Goal: Task Accomplishment & Management: Manage account settings

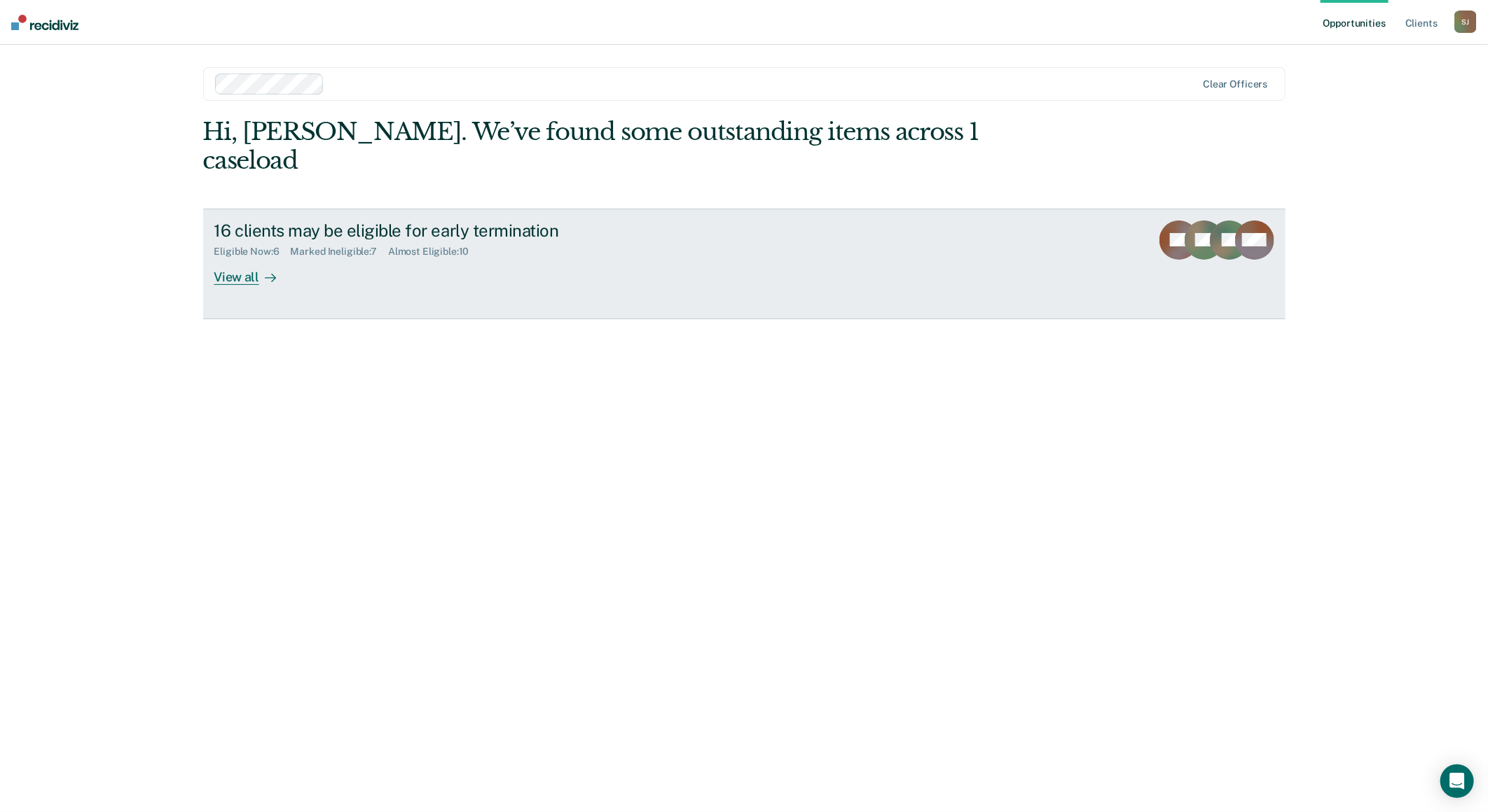
click at [232, 258] on div "View all" at bounding box center [253, 271] width 78 height 27
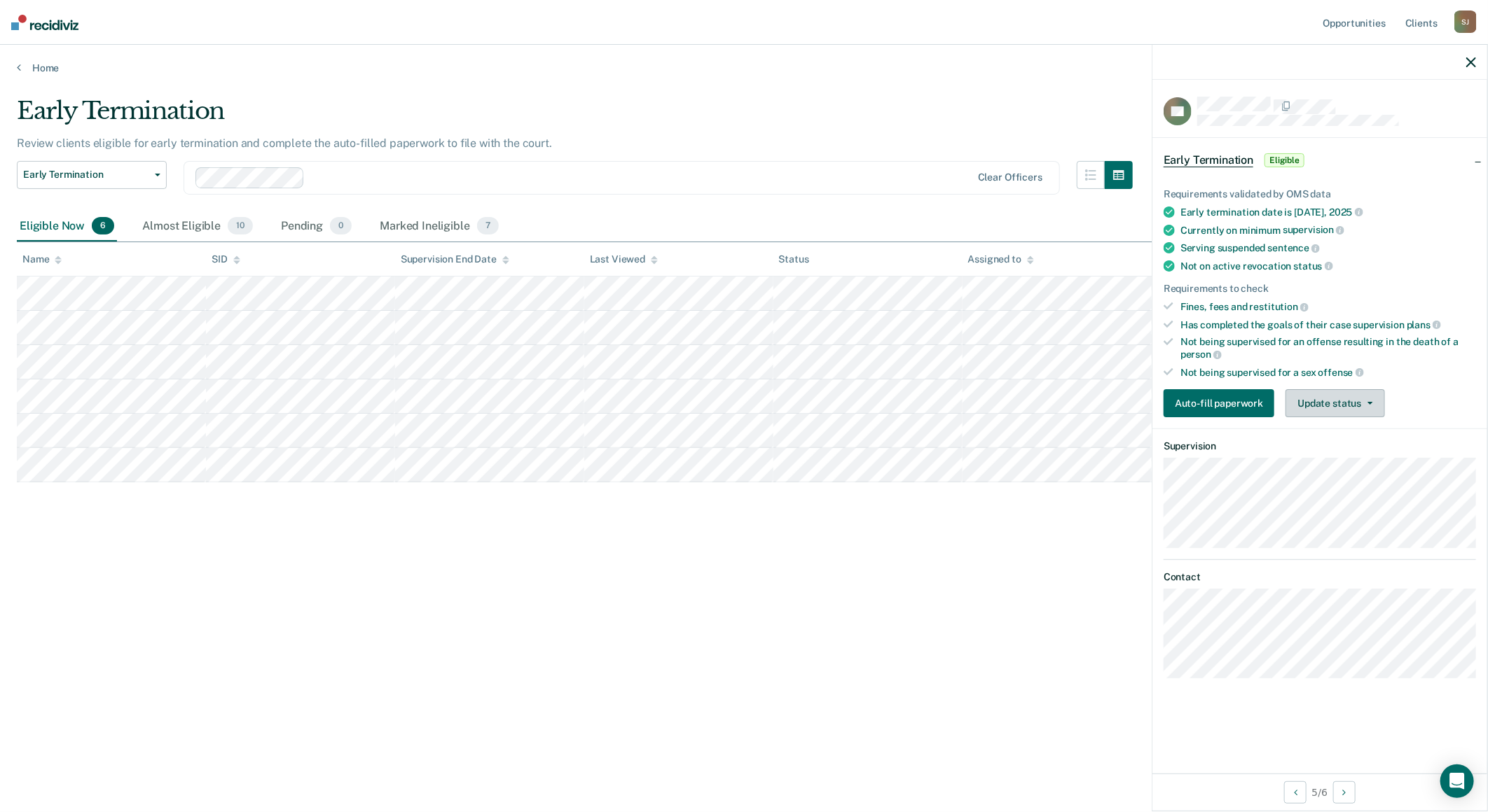
click at [1332, 394] on button "Update status" at bounding box center [1336, 403] width 99 height 28
click at [1339, 452] on button "Mark Ineligible" at bounding box center [1353, 459] width 135 height 22
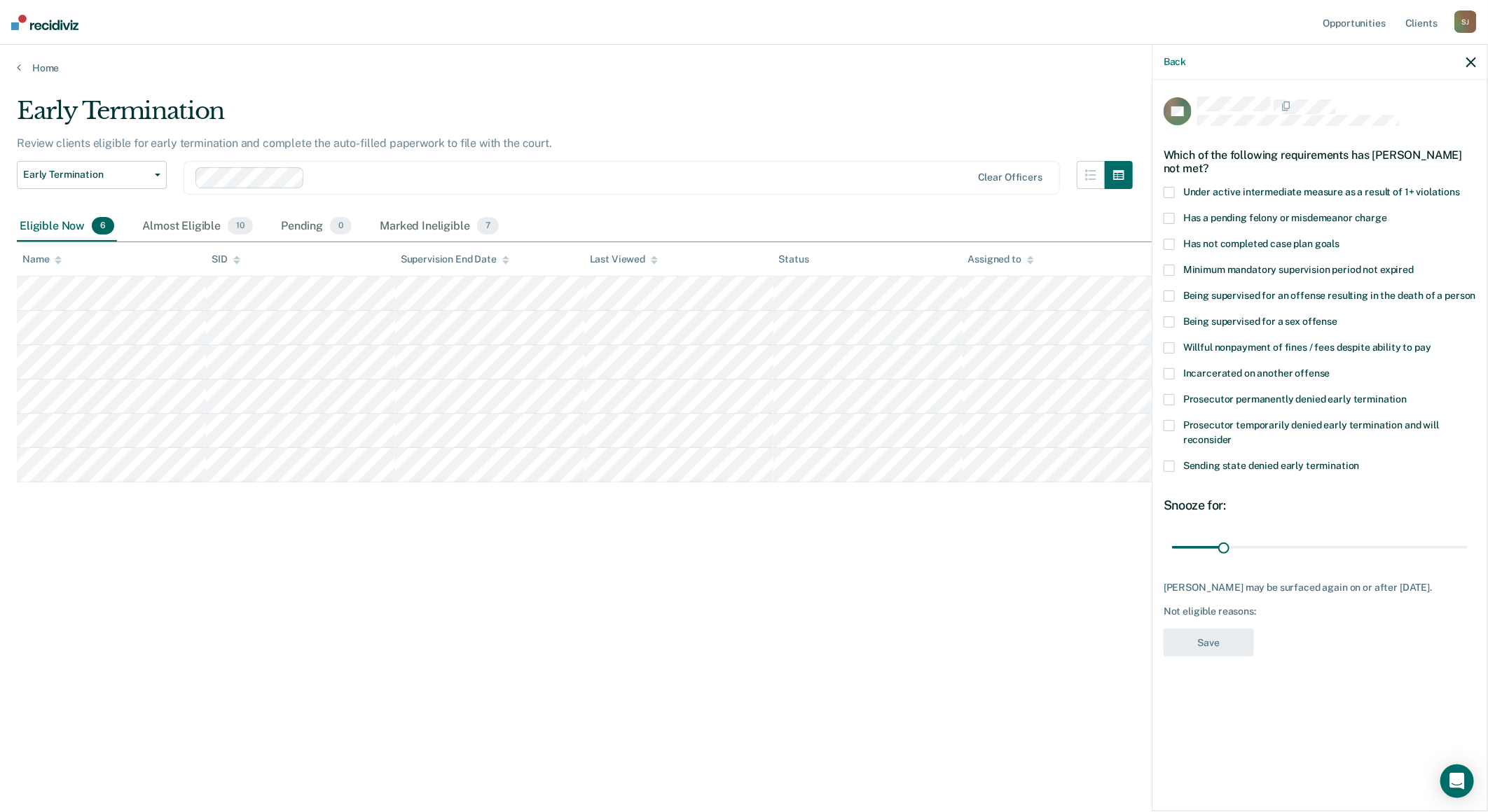
click at [1168, 235] on div "Has a pending felony or misdemeanor charge" at bounding box center [1320, 226] width 313 height 26
click at [1172, 213] on span at bounding box center [1169, 218] width 11 height 11
click at [1175, 241] on label "Has not completed case plan goals" at bounding box center [1320, 246] width 313 height 15
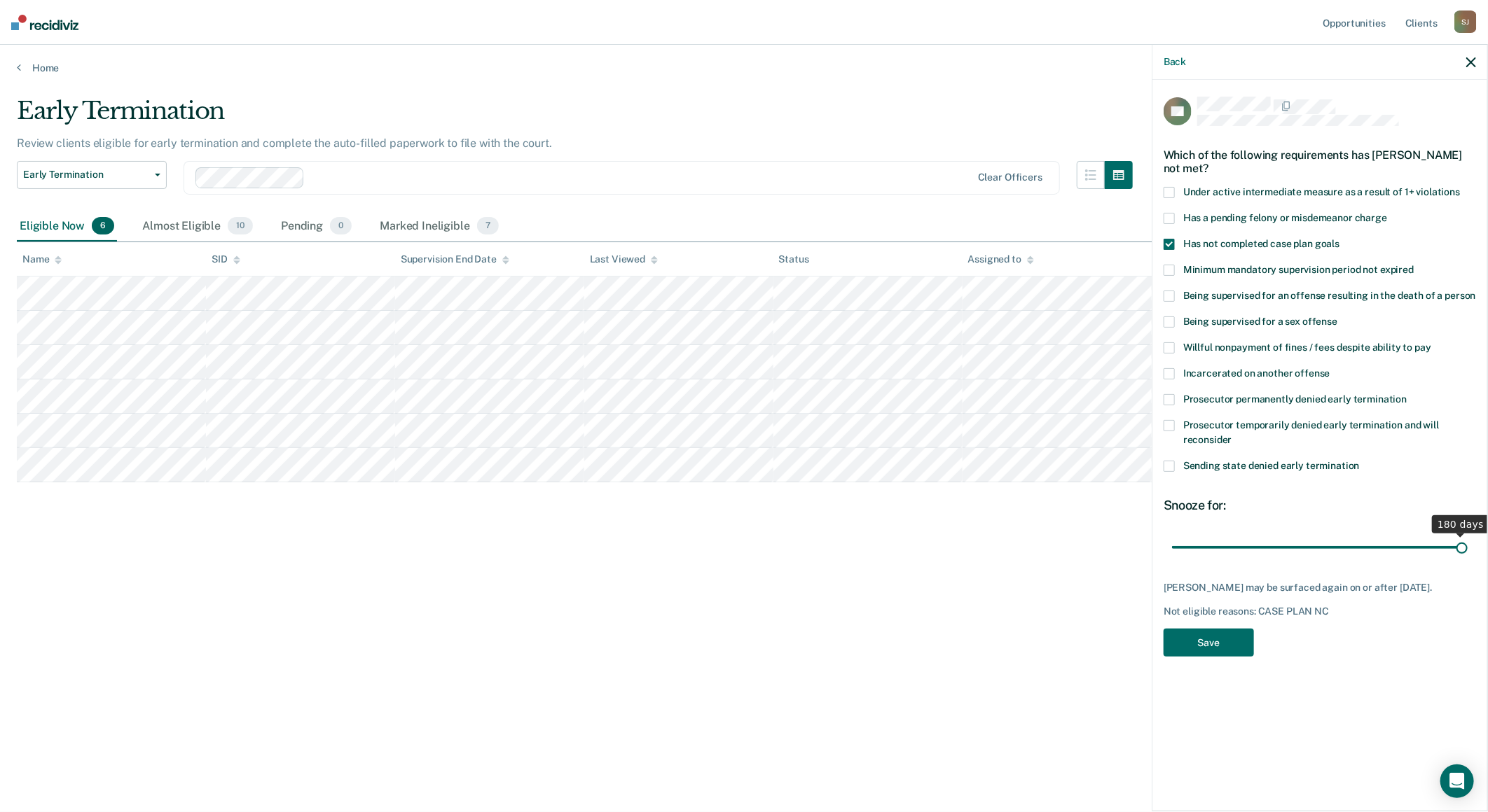
drag, startPoint x: 1226, startPoint y: 546, endPoint x: 1490, endPoint y: 558, distance: 264.3
type input "180"
click at [1468, 558] on input "range" at bounding box center [1320, 548] width 296 height 25
click at [1198, 638] on button "Save" at bounding box center [1209, 643] width 91 height 29
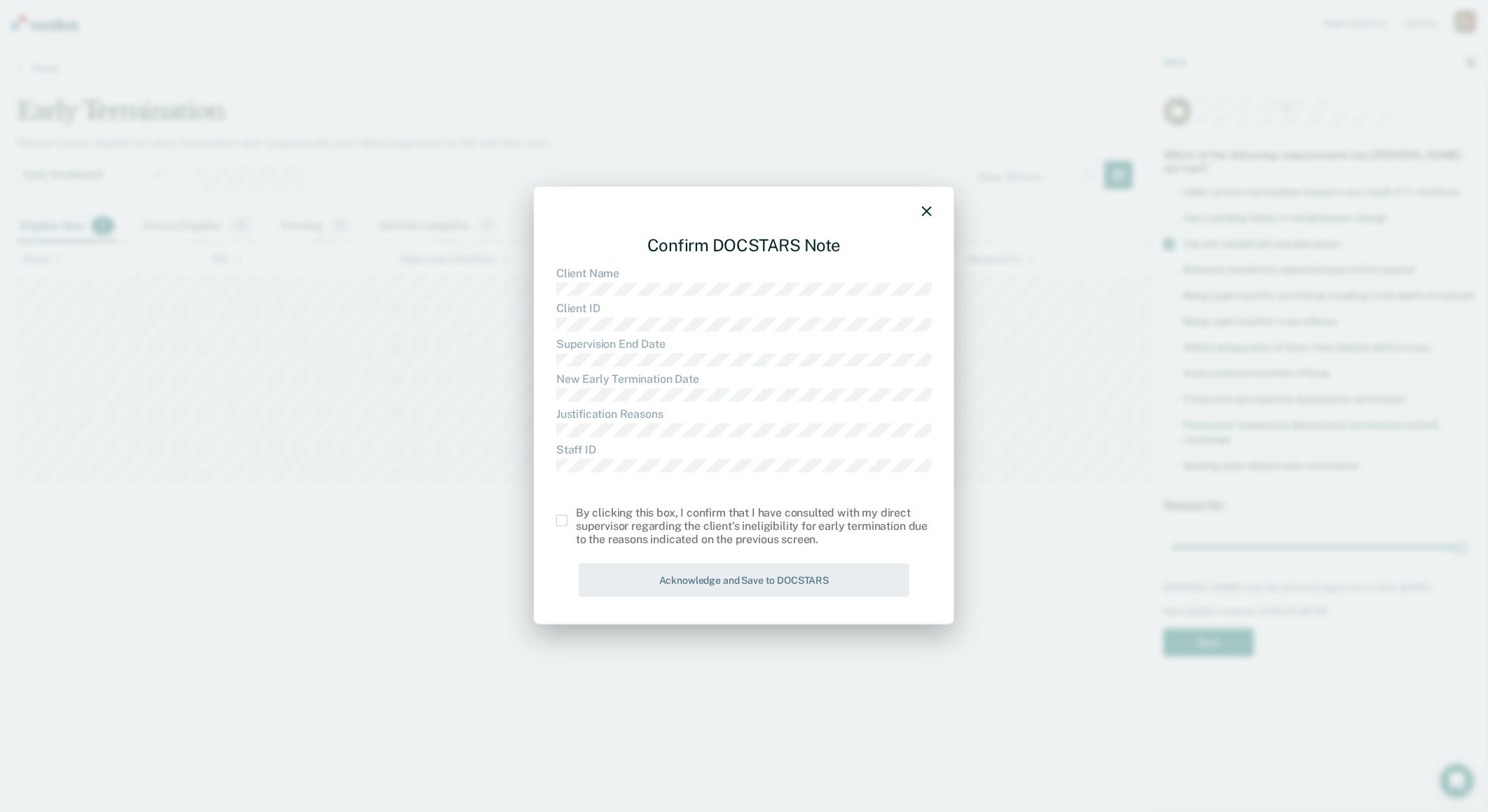
click at [560, 519] on span at bounding box center [562, 520] width 11 height 11
click at [576, 515] on input "checkbox" at bounding box center [576, 515] width 0 height 0
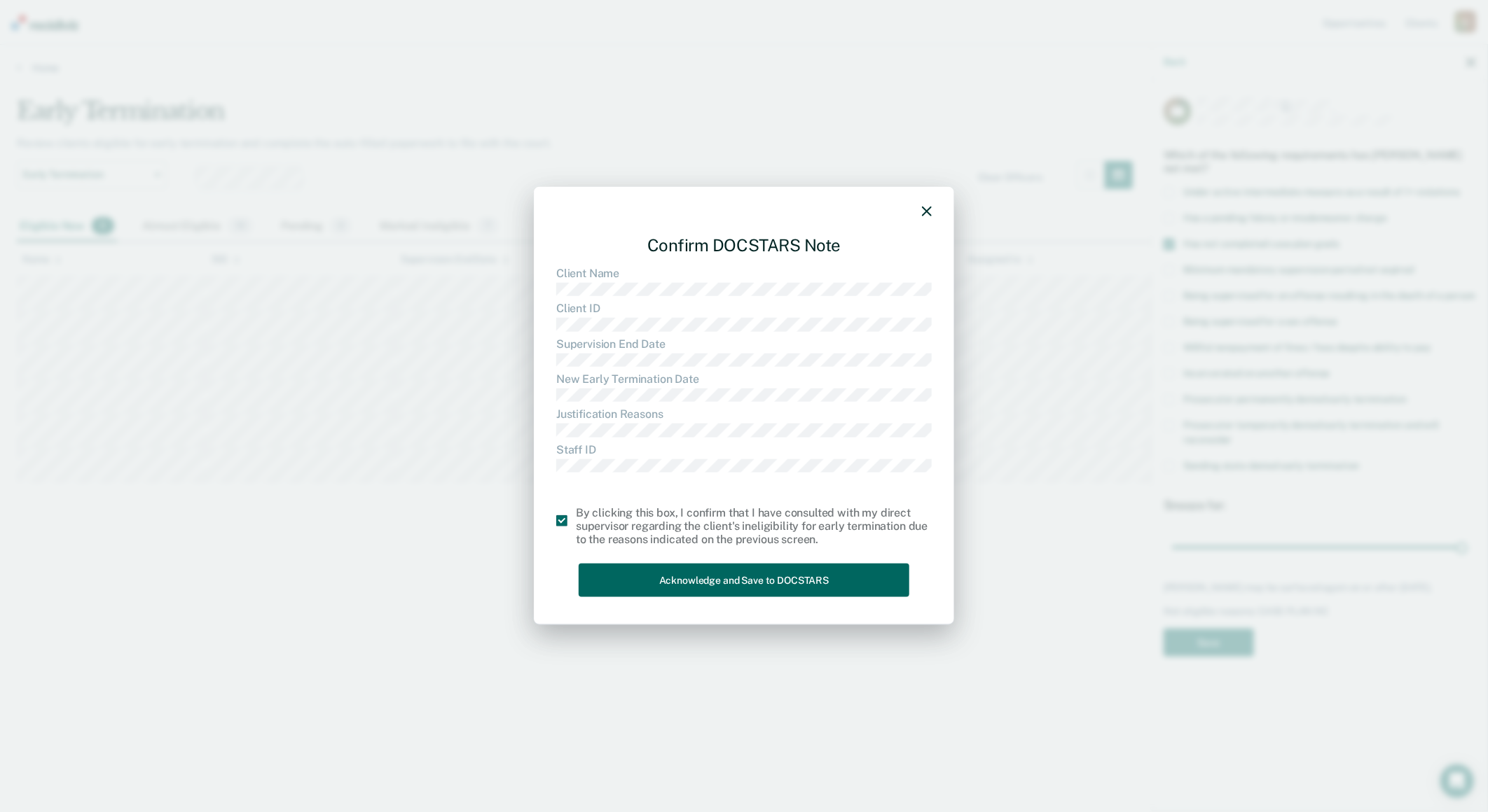
click at [657, 576] on button "Acknowledge and Save to DOCSTARS" at bounding box center [744, 580] width 330 height 34
